Goal: Information Seeking & Learning: Learn about a topic

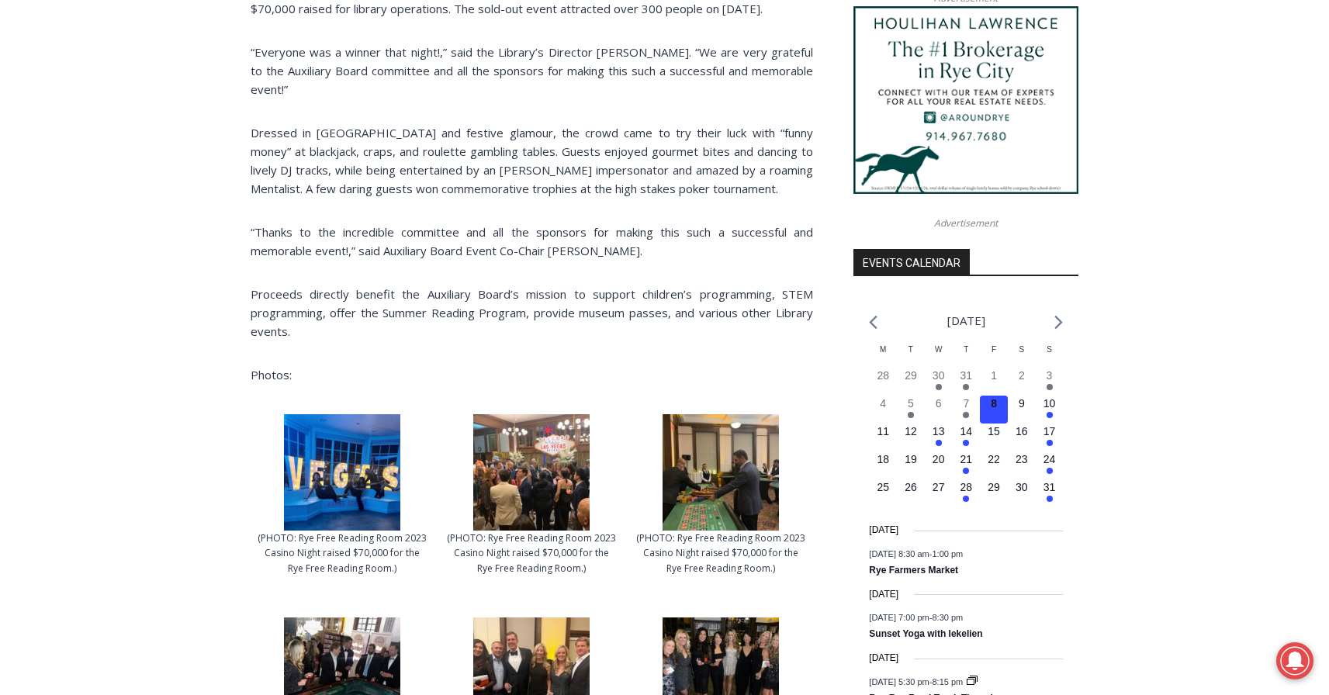
scroll to position [1691, 0]
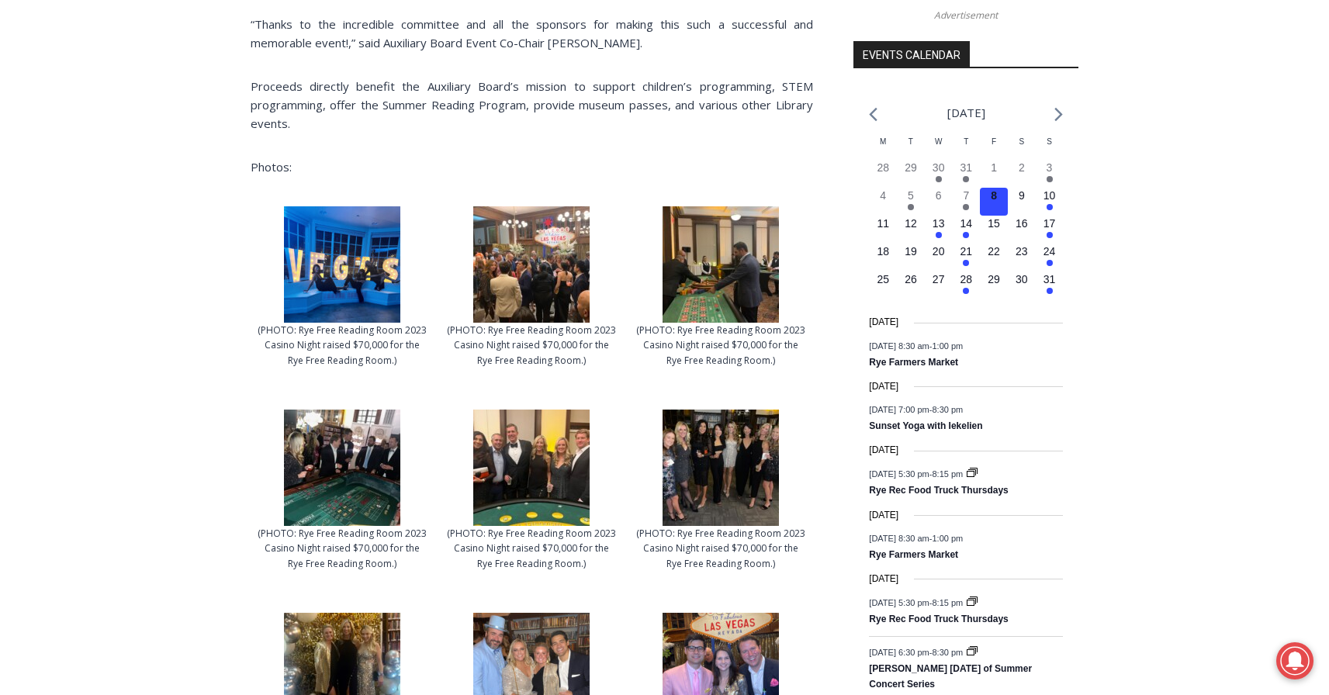
click at [347, 254] on img at bounding box center [342, 264] width 116 height 116
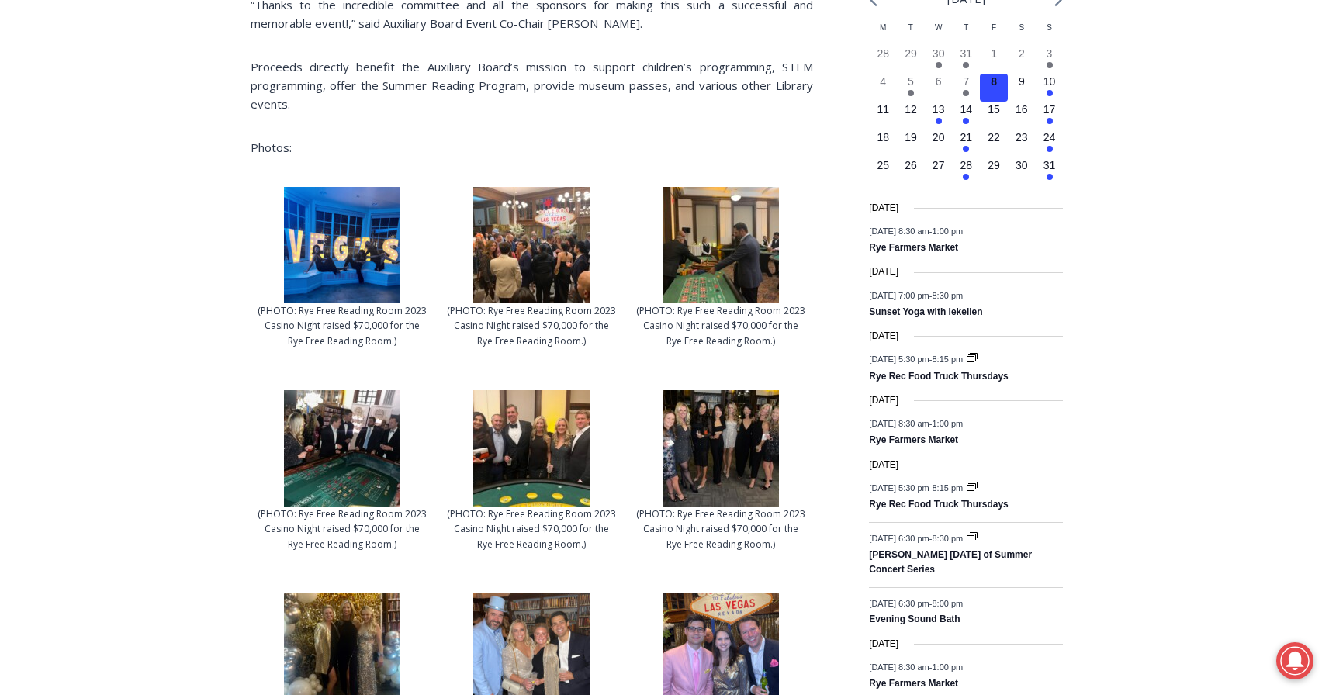
scroll to position [1722, 0]
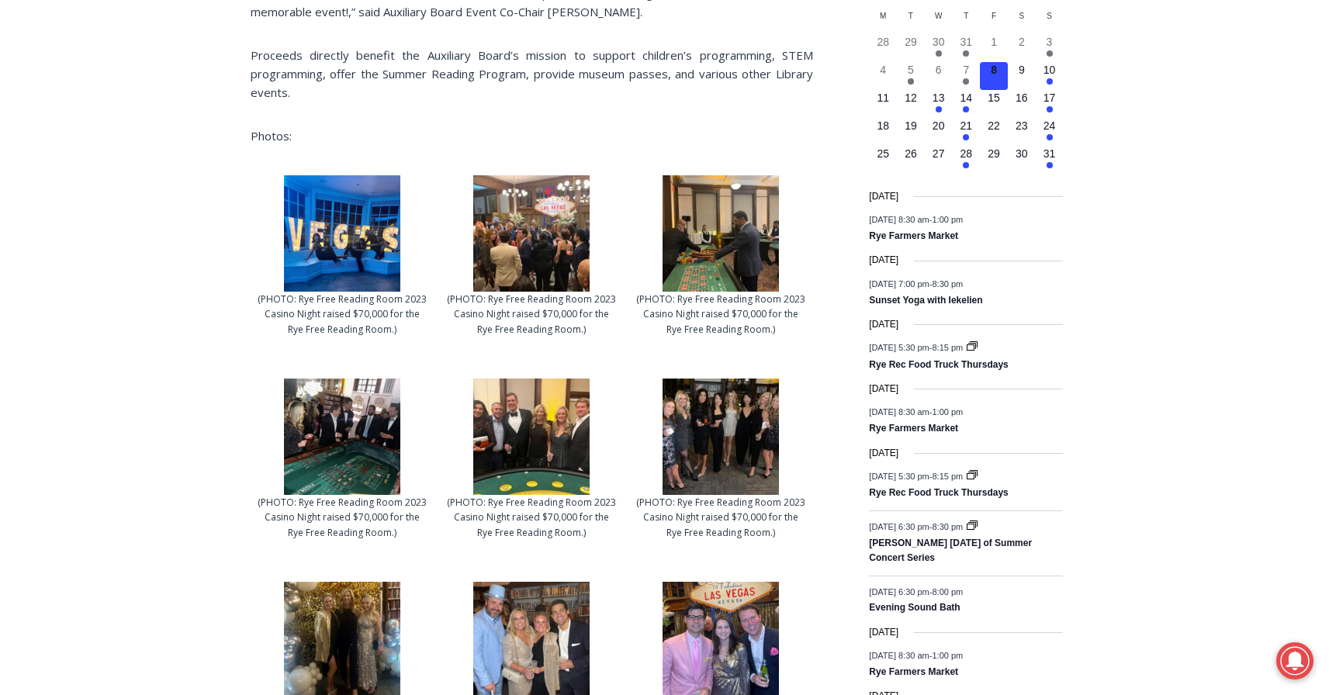
click at [514, 243] on img at bounding box center [531, 233] width 116 height 116
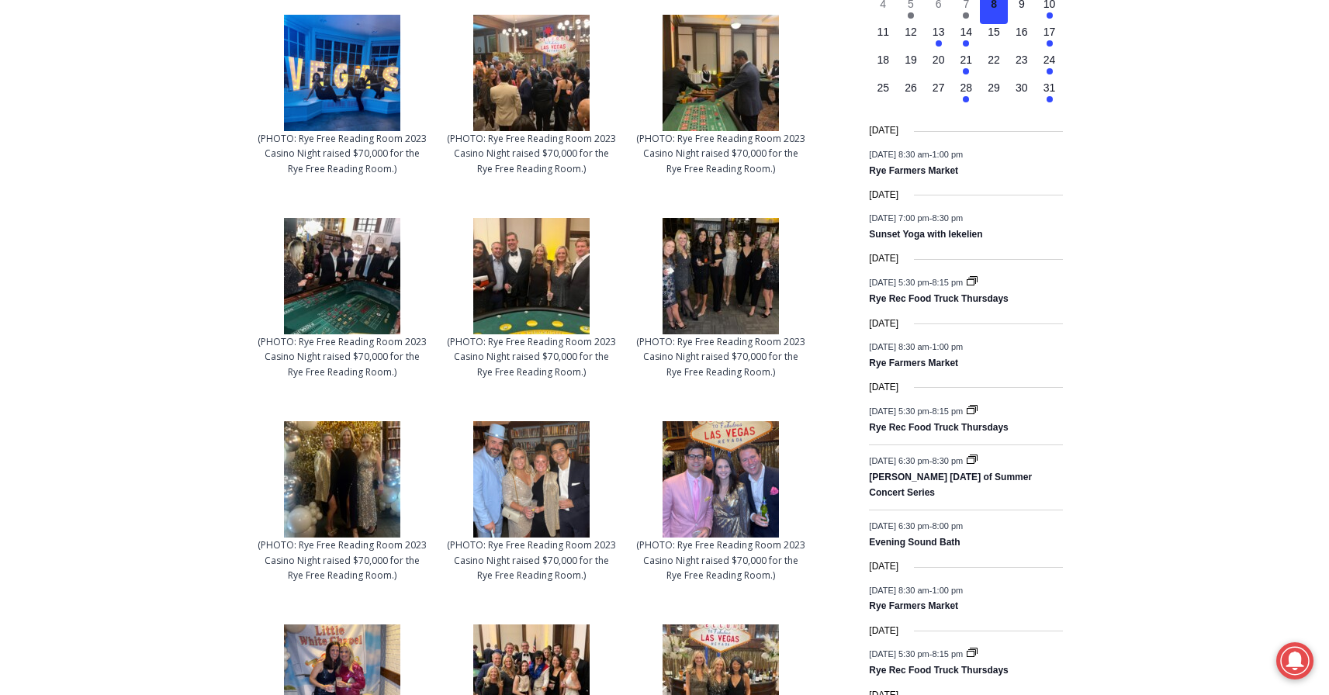
scroll to position [1883, 0]
click at [528, 260] on img at bounding box center [531, 275] width 116 height 116
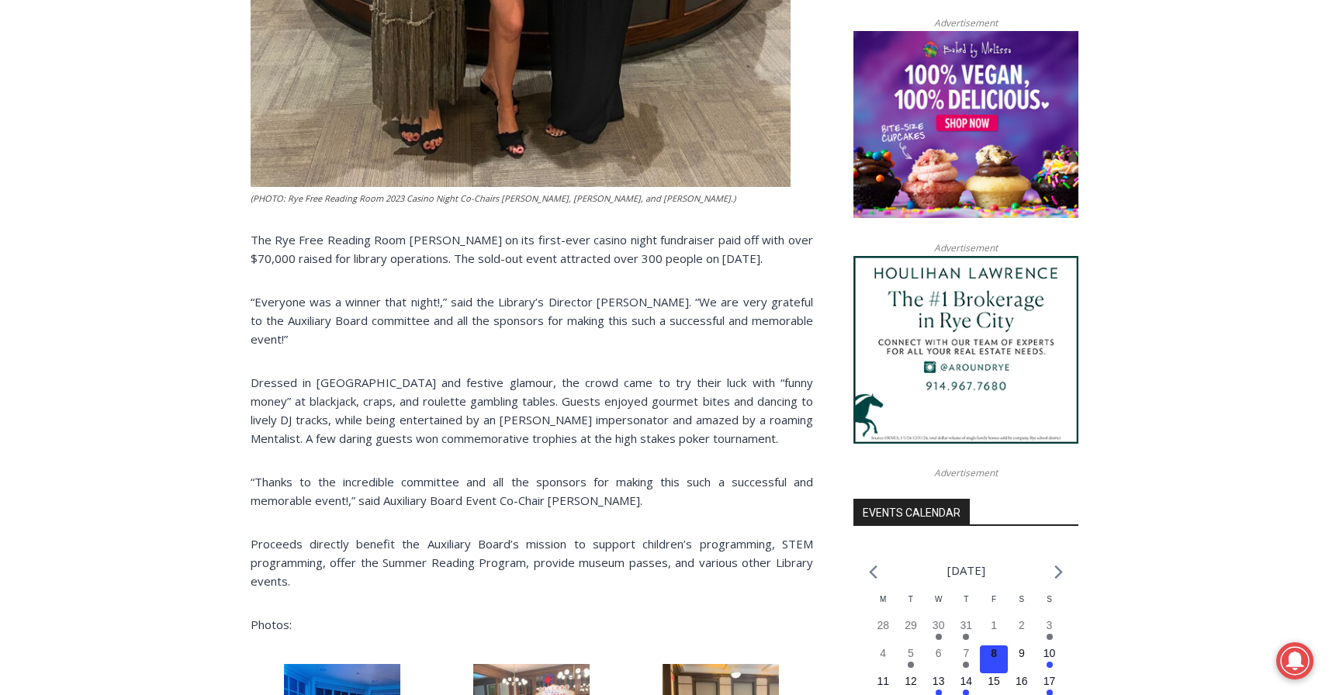
scroll to position [859, 0]
